Goal: Task Accomplishment & Management: Manage account settings

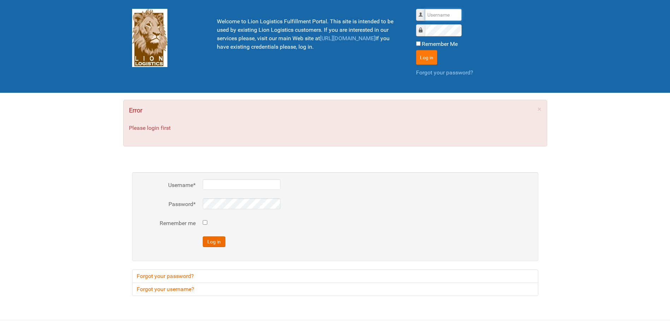
type input "Lion"
click at [424, 57] on button "Log in" at bounding box center [426, 57] width 21 height 15
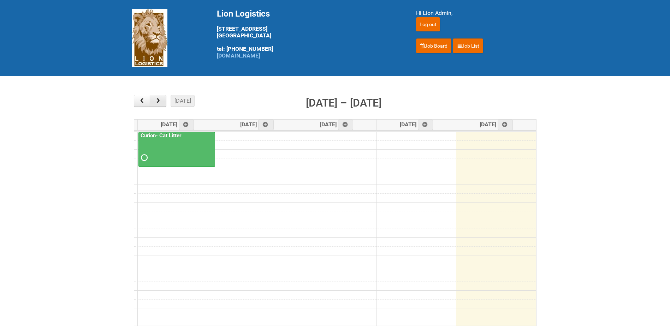
click at [157, 99] on span "button" at bounding box center [158, 101] width 7 height 6
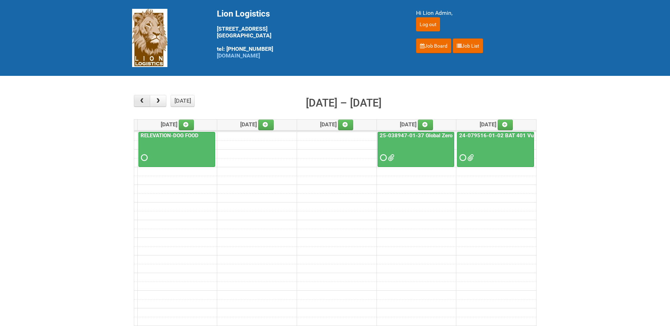
click at [141, 101] on span "button" at bounding box center [141, 101] width 7 height 6
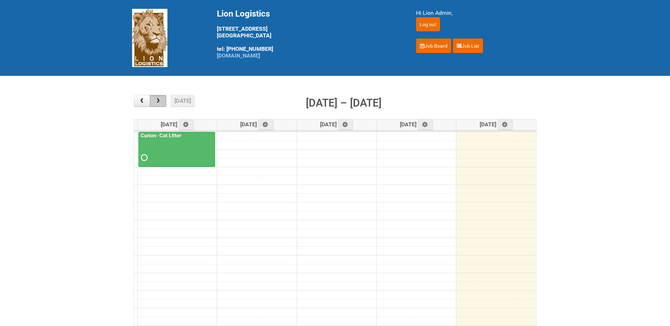
click at [160, 102] on span "button" at bounding box center [158, 101] width 7 height 6
